Goal: Check status: Check status

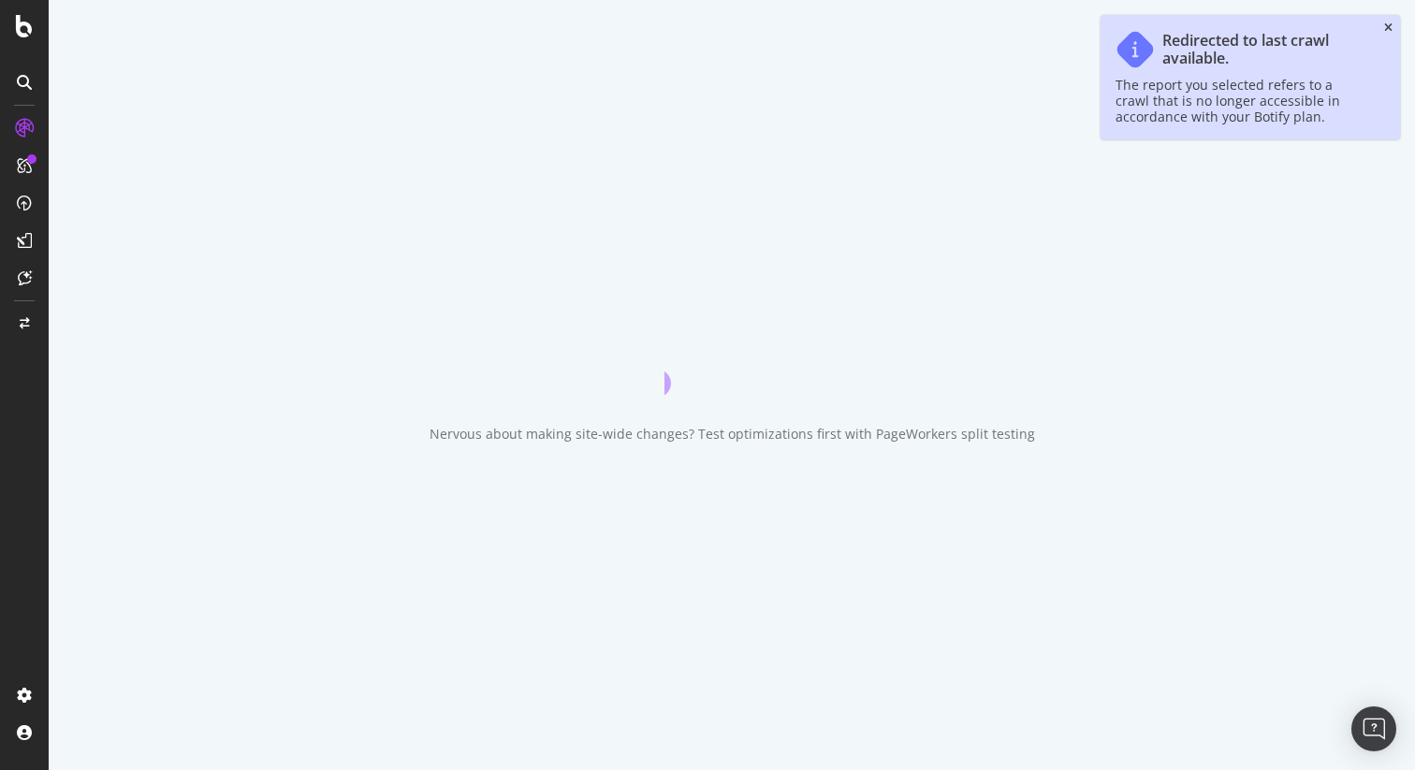
click at [1385, 29] on icon "close toast" at bounding box center [1388, 27] width 8 height 11
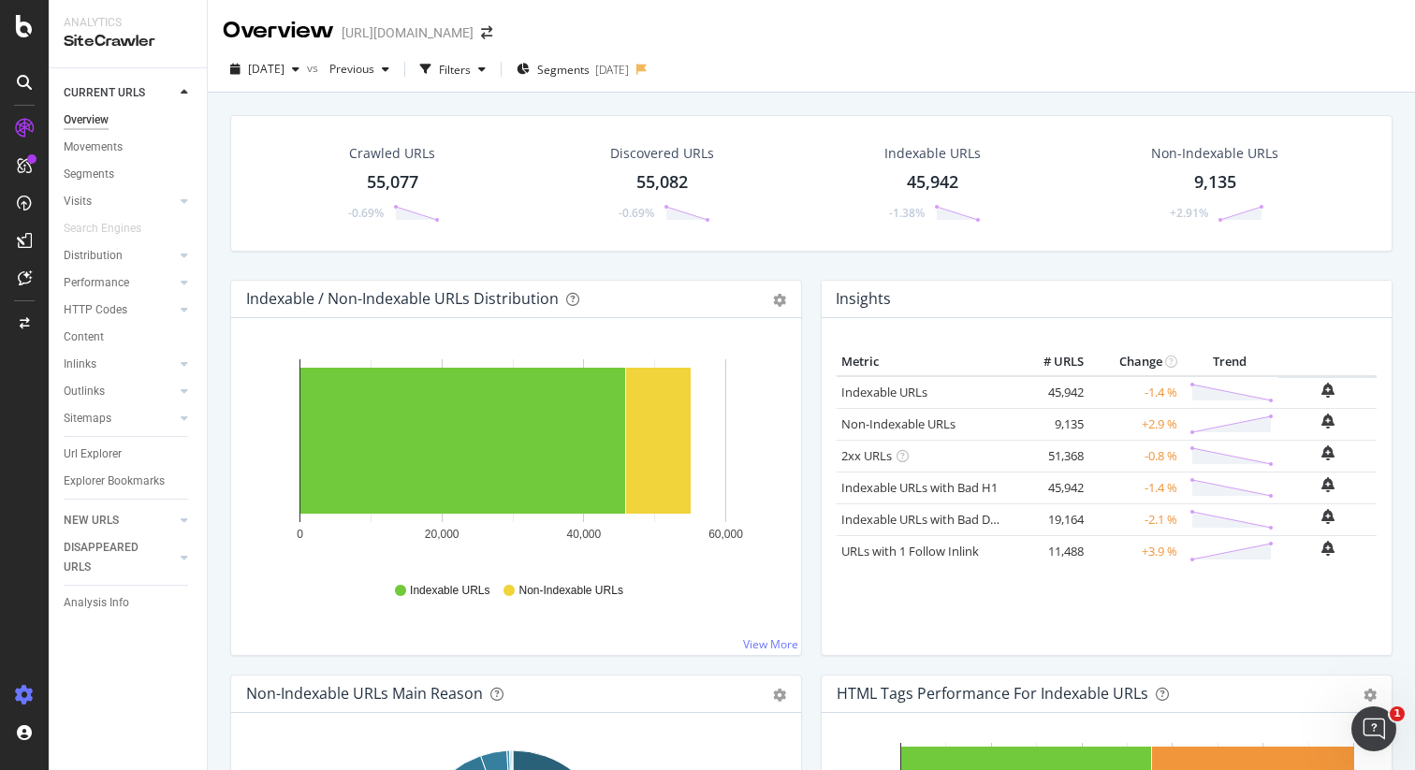
click at [22, 694] on icon at bounding box center [24, 695] width 19 height 19
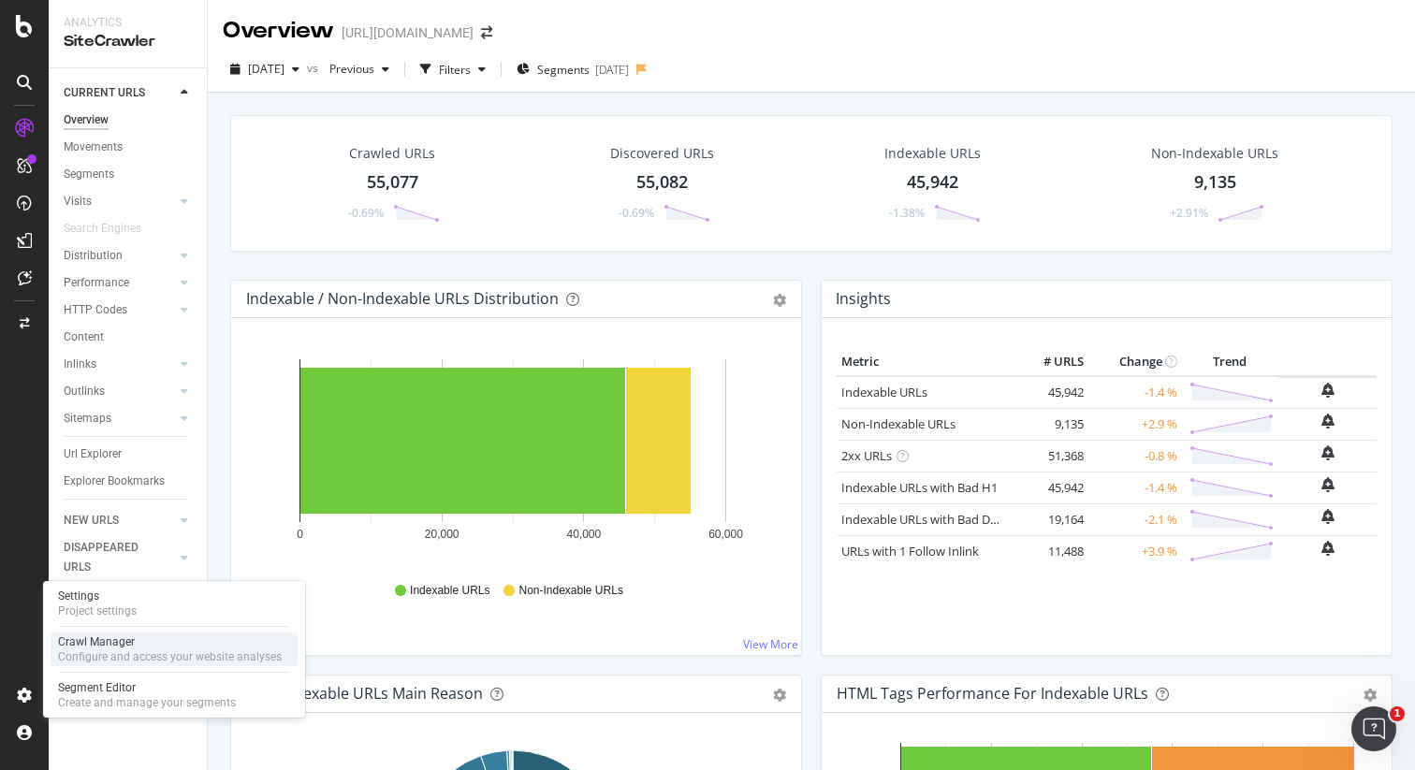
click at [108, 647] on div "Crawl Manager" at bounding box center [170, 641] width 224 height 15
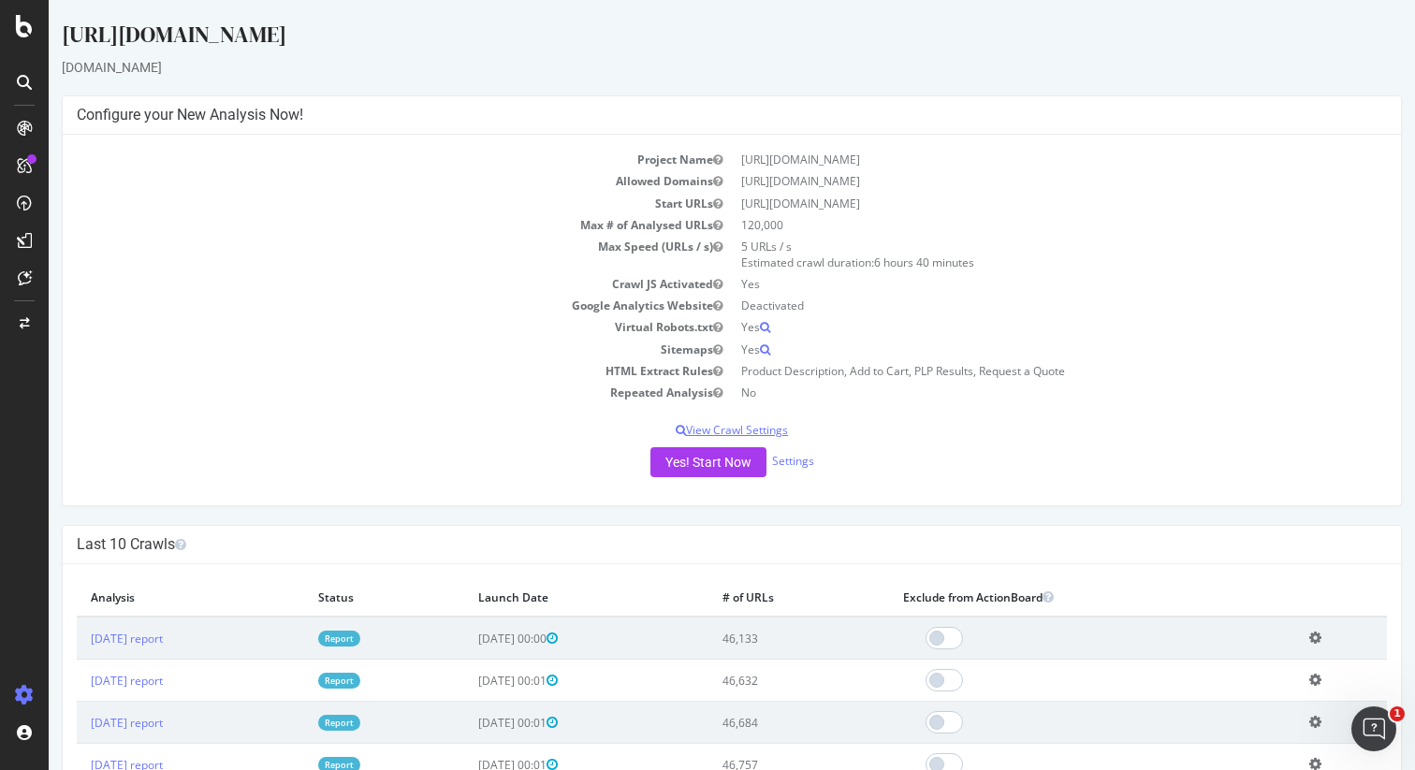
click at [743, 431] on p "View Crawl Settings" at bounding box center [732, 430] width 1310 height 16
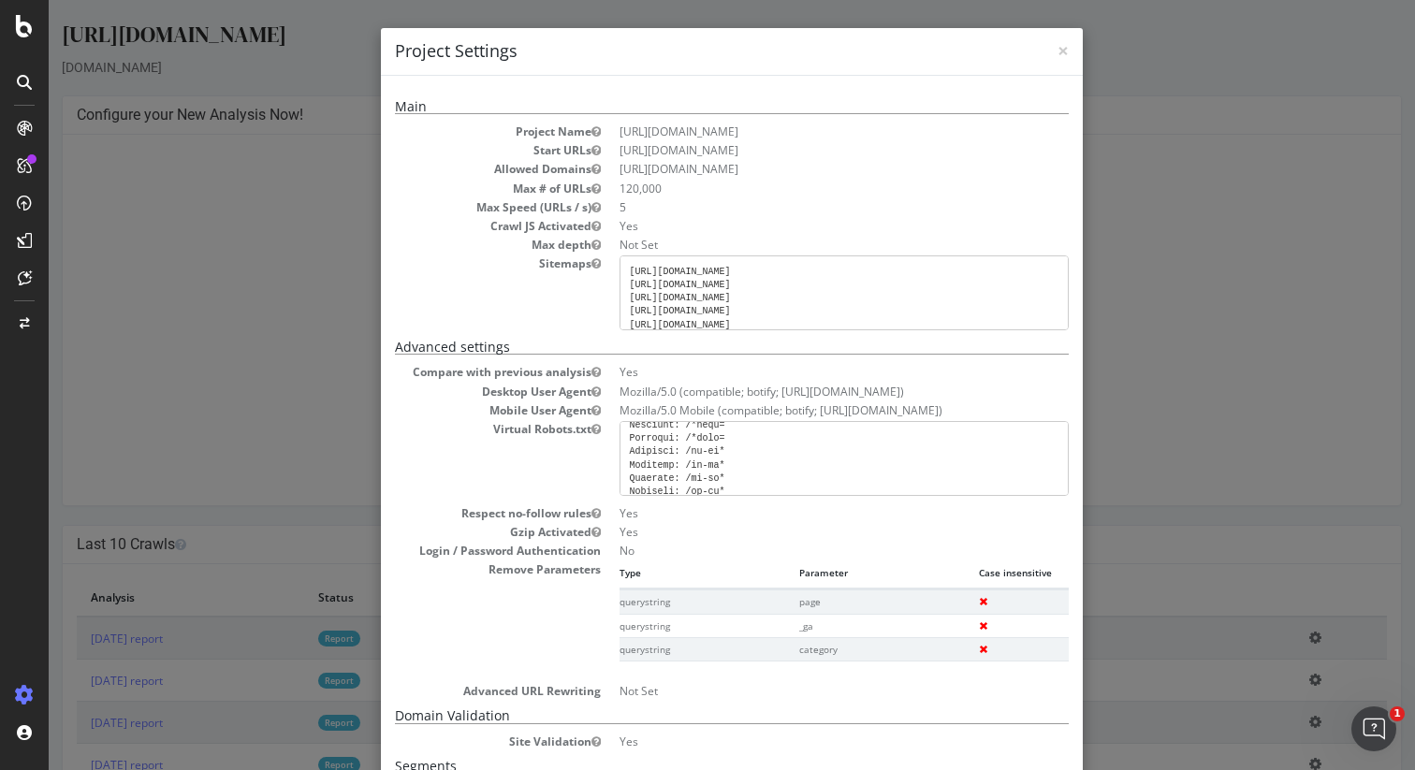
scroll to position [947, 0]
click at [1163, 380] on div "× Close Project Settings Main Project Name [URL][DOMAIN_NAME] Start URLs [URL][…" at bounding box center [732, 385] width 1366 height 770
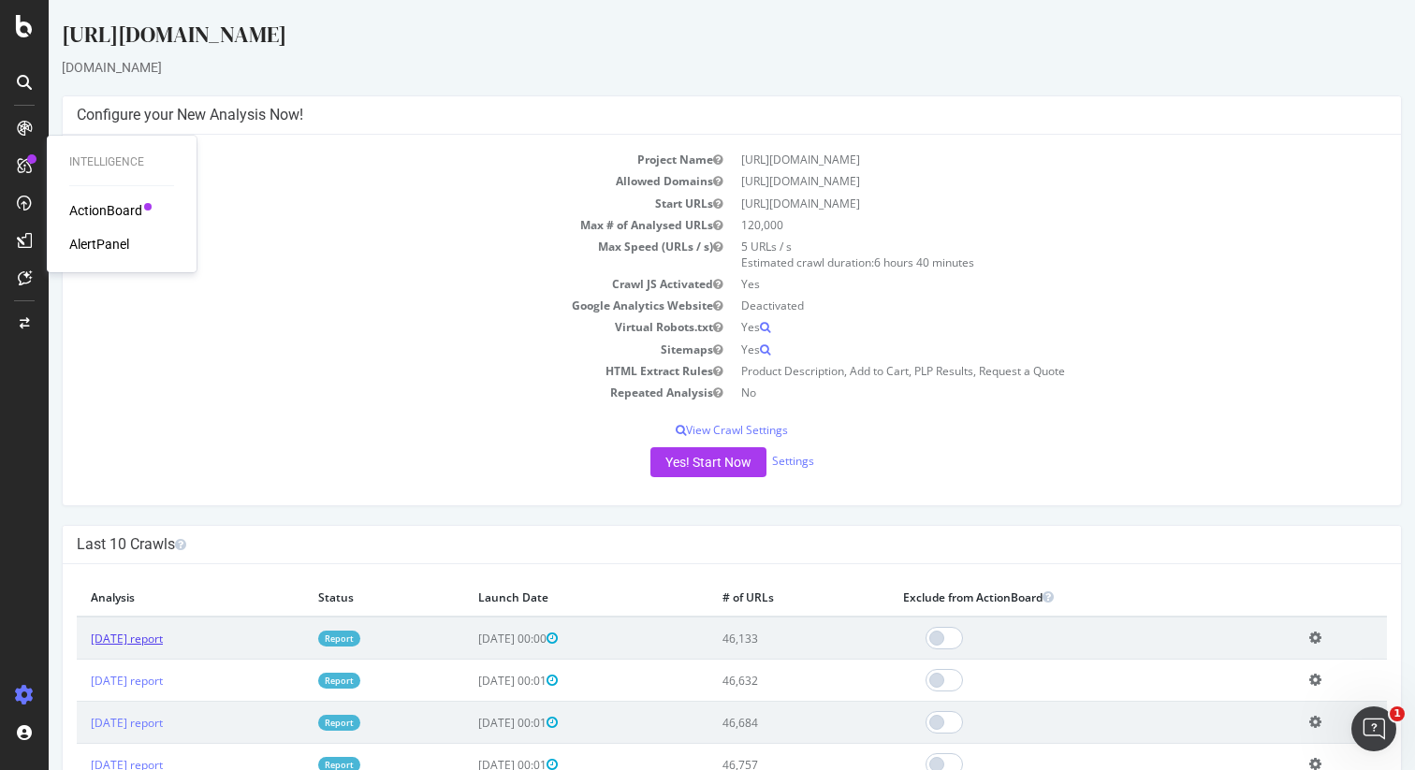
click at [144, 642] on link "[DATE] report" at bounding box center [127, 639] width 72 height 16
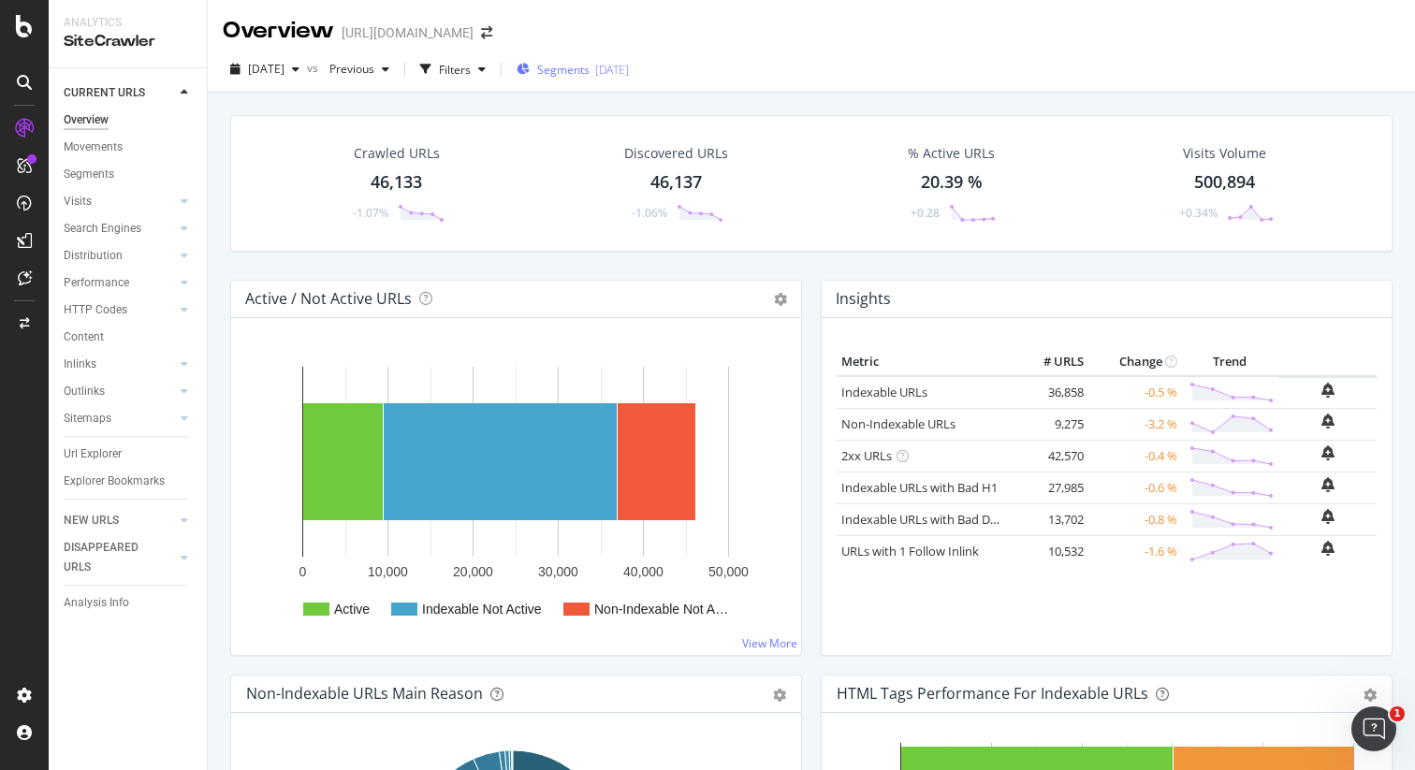
click at [583, 76] on span "Segments" at bounding box center [563, 70] width 52 height 16
